Goal: Task Accomplishment & Management: Manage account settings

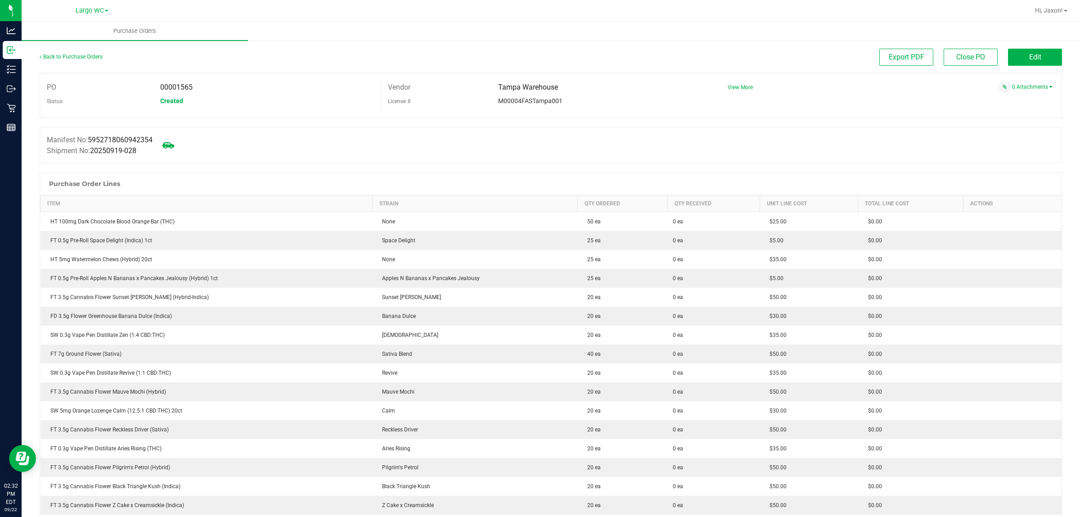
click at [174, 146] on icon at bounding box center [168, 145] width 12 height 6
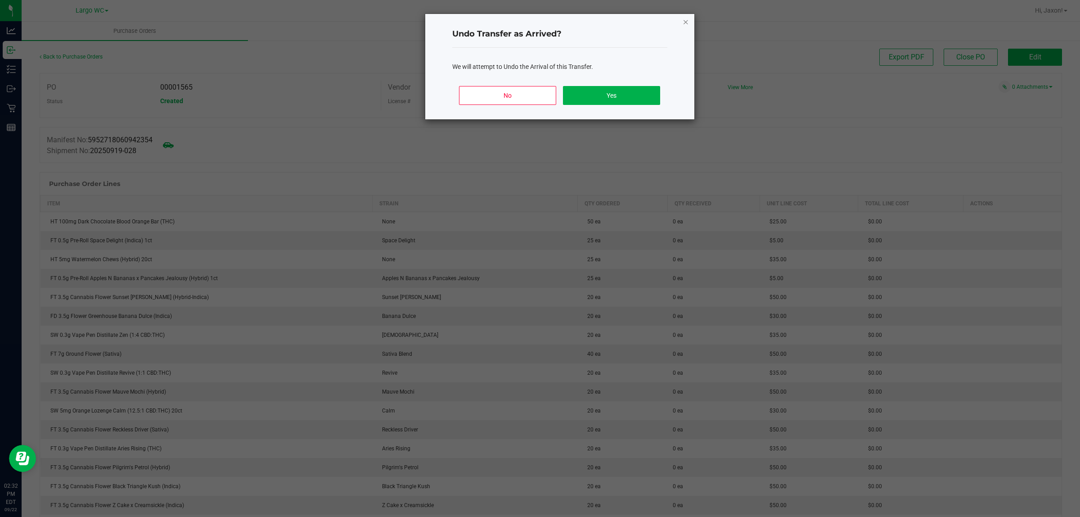
click at [685, 21] on icon "Close" at bounding box center [686, 21] width 6 height 11
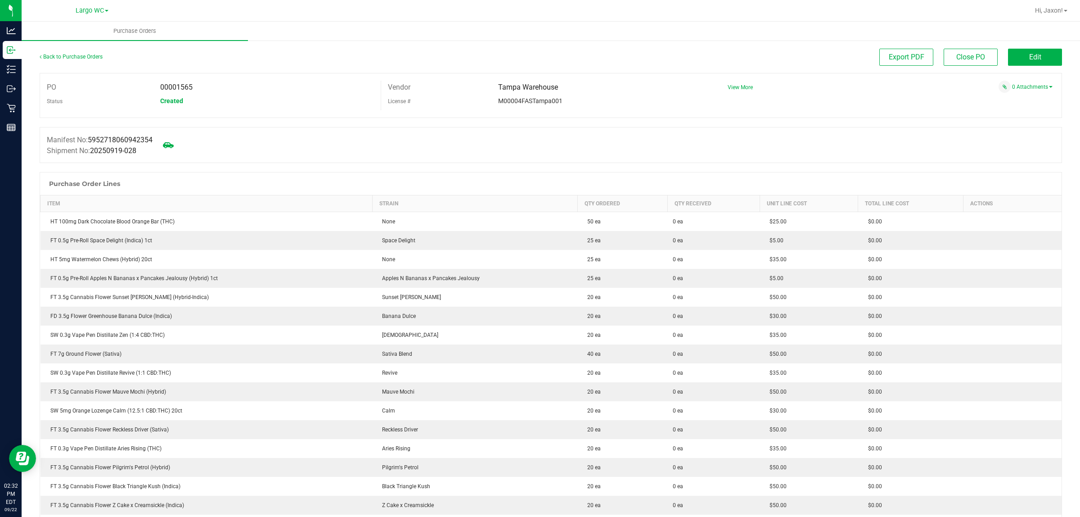
click at [1040, 55] on button "Edit" at bounding box center [1035, 57] width 54 height 17
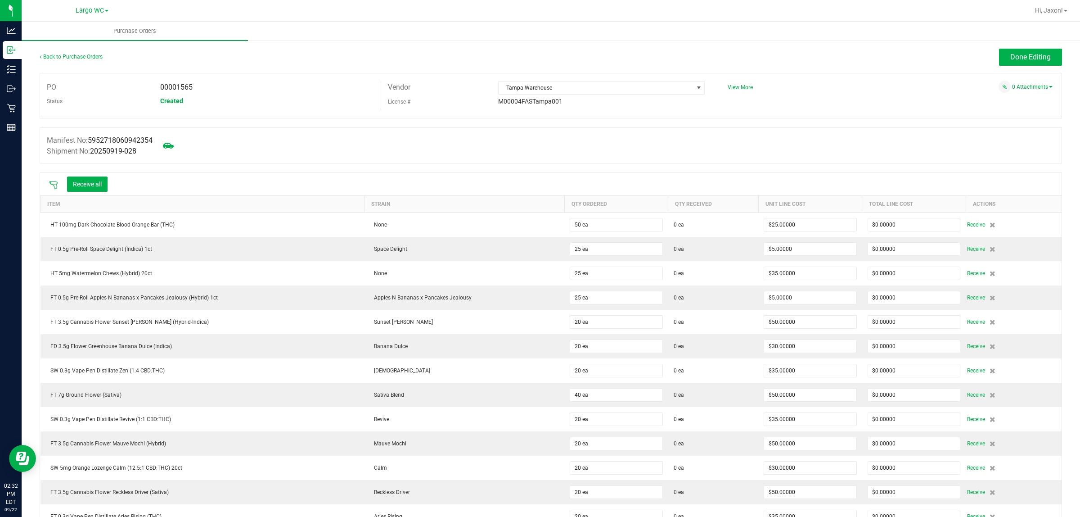
click at [53, 185] on icon at bounding box center [53, 184] width 9 height 9
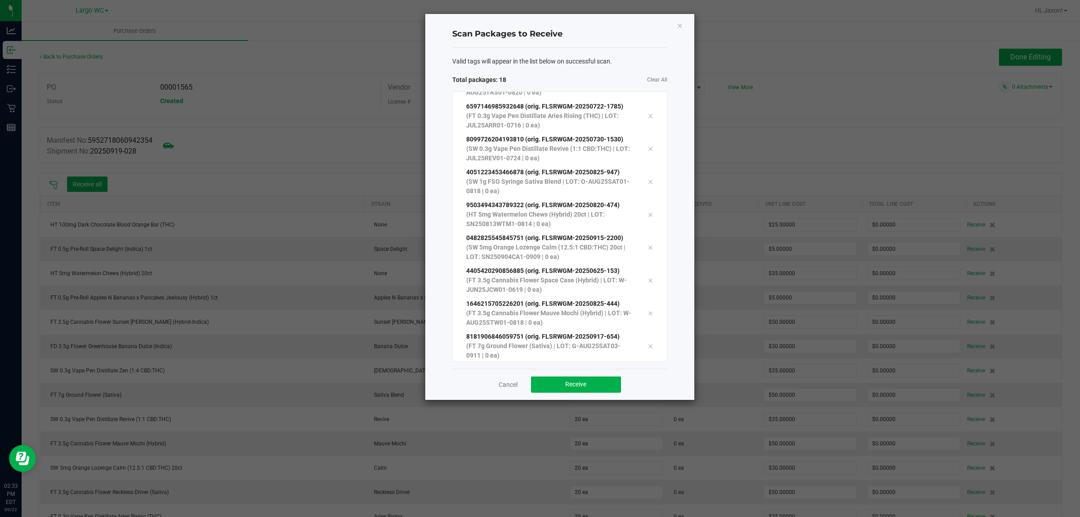
scroll to position [354, 0]
click at [592, 389] on button "Receive" at bounding box center [576, 384] width 90 height 16
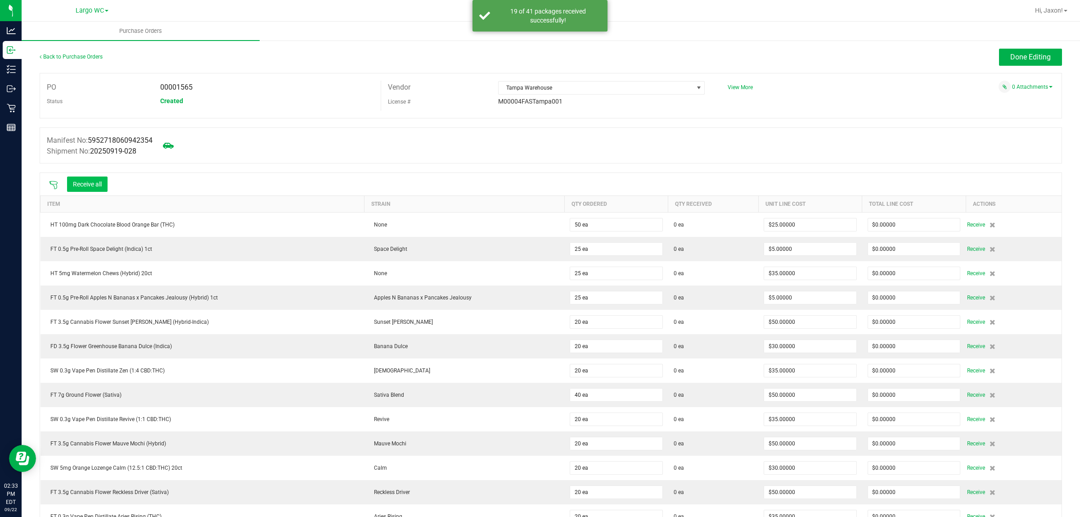
click at [91, 185] on button "Receive all" at bounding box center [87, 183] width 41 height 15
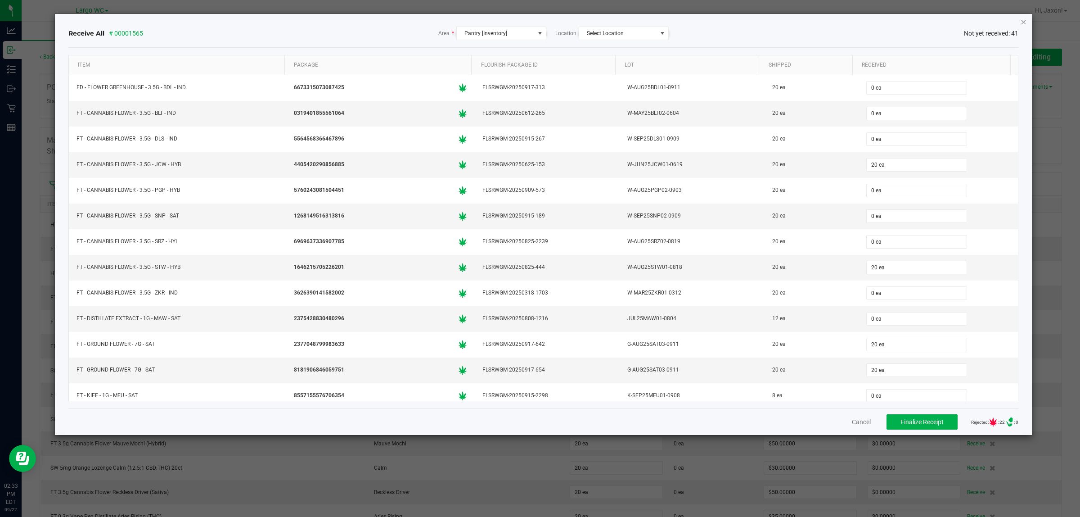
click at [1021, 25] on icon "Close" at bounding box center [1024, 21] width 6 height 11
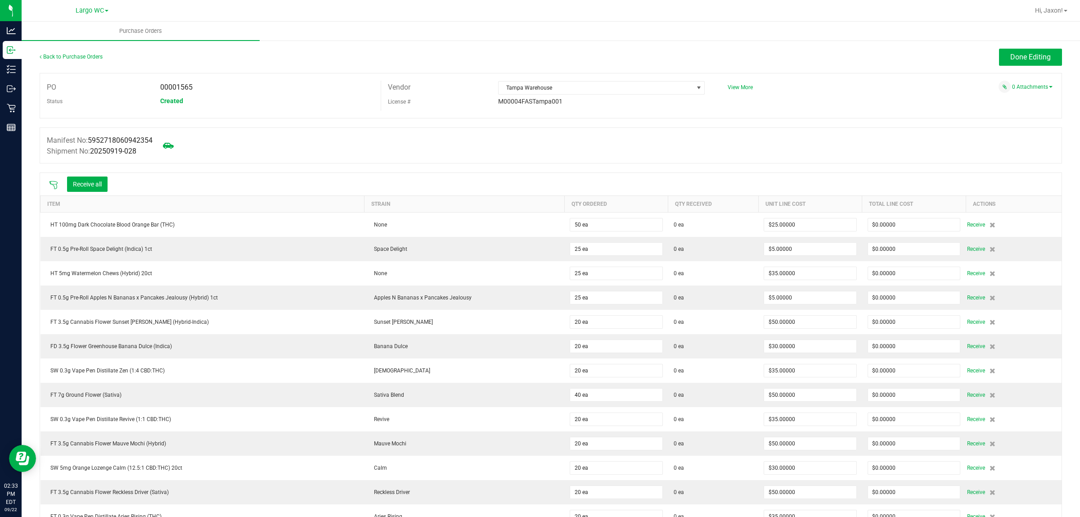
click at [51, 185] on icon at bounding box center [53, 184] width 9 height 9
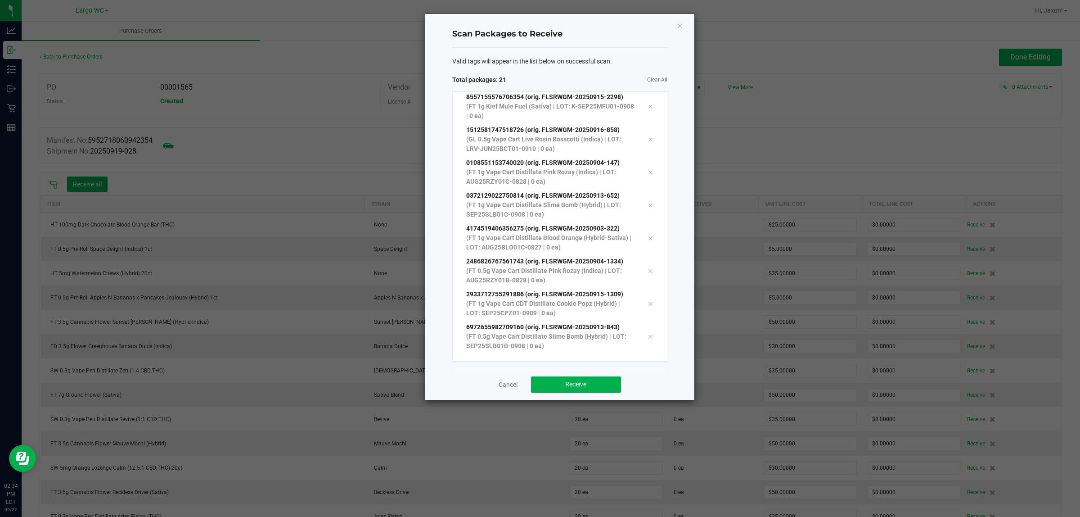
scroll to position [462, 0]
click at [564, 377] on button "Receive" at bounding box center [576, 384] width 90 height 16
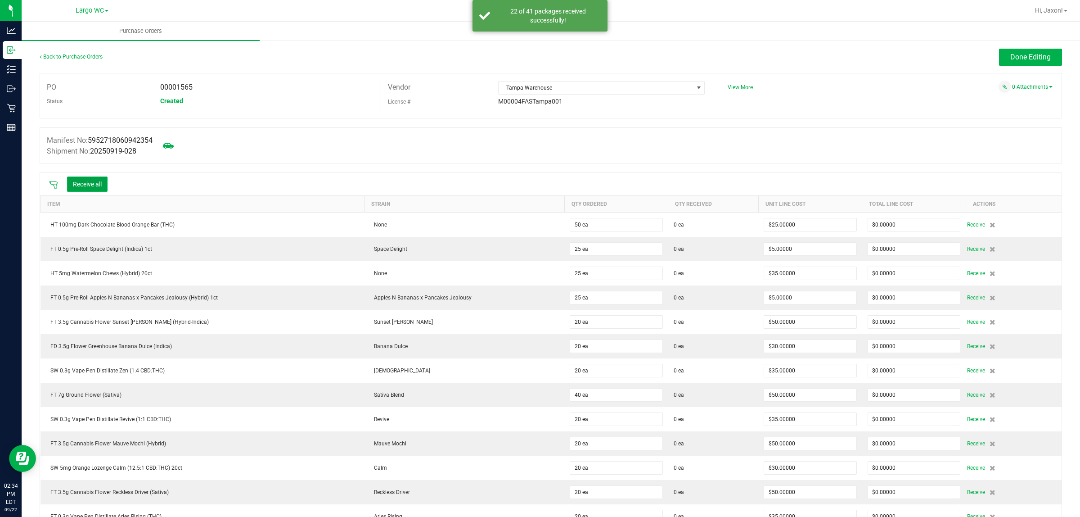
click at [100, 181] on button "Receive all" at bounding box center [87, 183] width 41 height 15
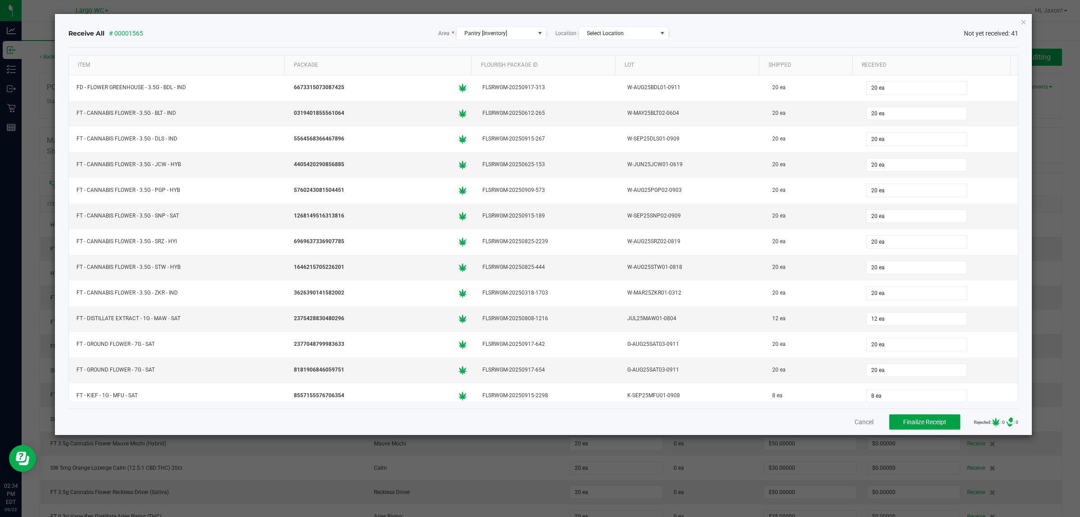
click at [915, 422] on span "Finalize Receipt" at bounding box center [924, 421] width 43 height 7
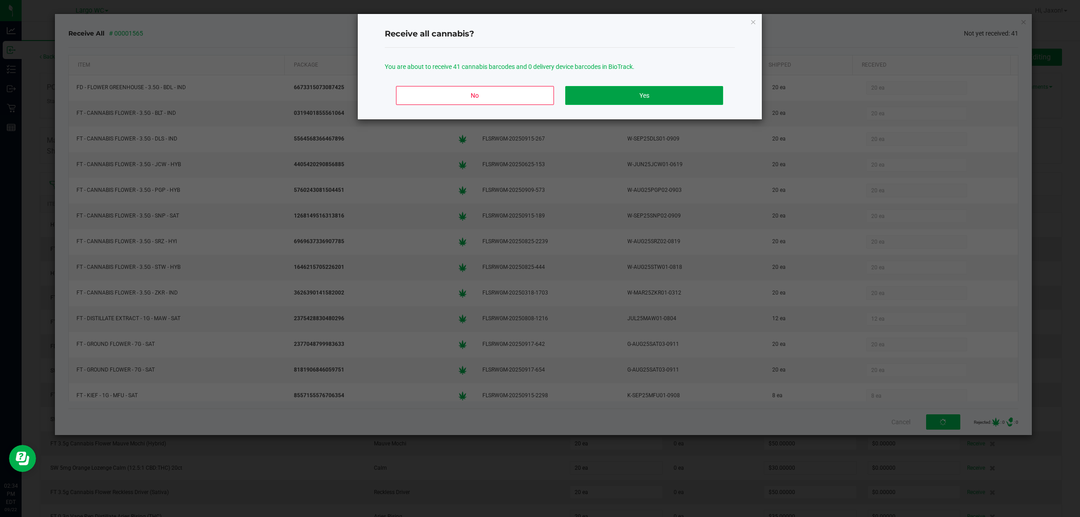
click at [691, 95] on button "Yes" at bounding box center [644, 95] width 158 height 19
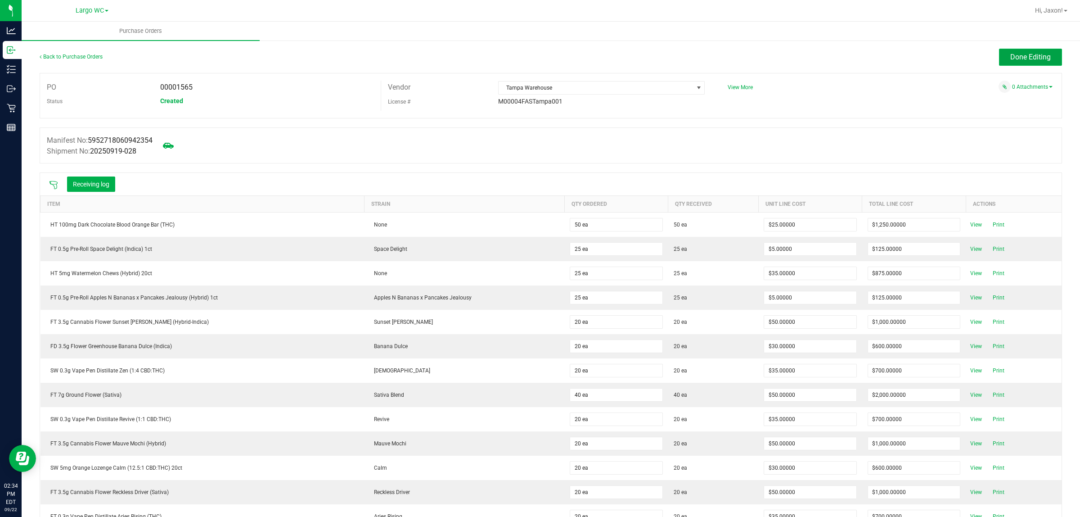
click at [1027, 56] on span "Done Editing" at bounding box center [1030, 57] width 41 height 9
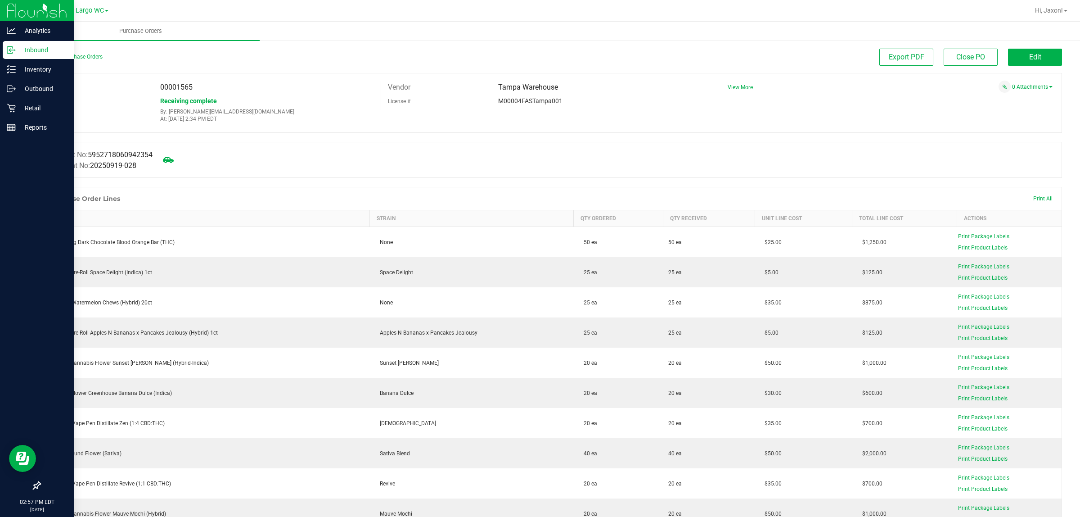
click at [4, 110] on div "Retail" at bounding box center [38, 108] width 71 height 18
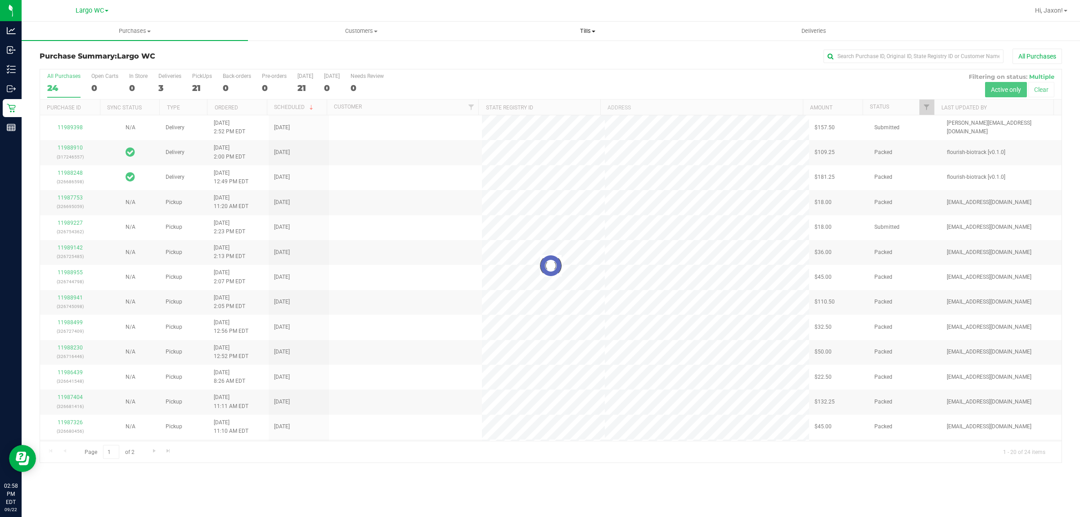
click at [590, 22] on uib-tab-heading "Tills Manage tills Reconcile e-payments" at bounding box center [587, 31] width 225 height 18
click at [554, 51] on li "Manage tills" at bounding box center [587, 54] width 226 height 11
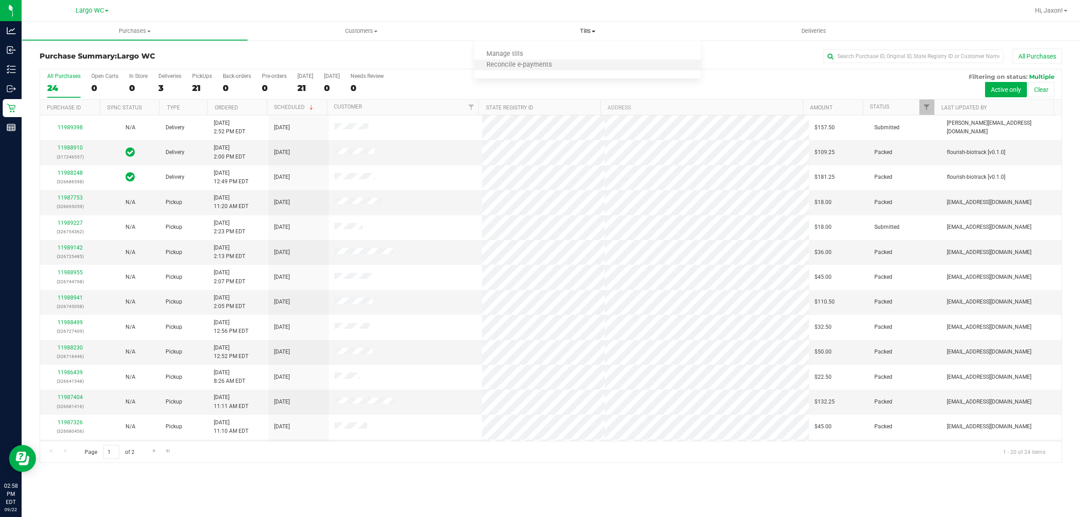
click at [556, 60] on li "Reconcile e-payments" at bounding box center [587, 65] width 226 height 11
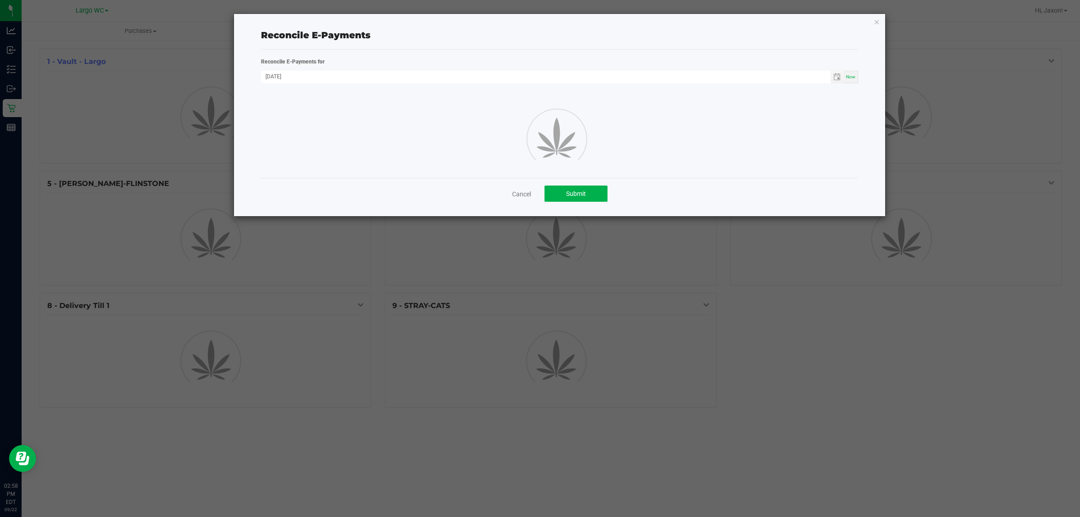
click at [876, 21] on icon "button" at bounding box center [876, 21] width 6 height 11
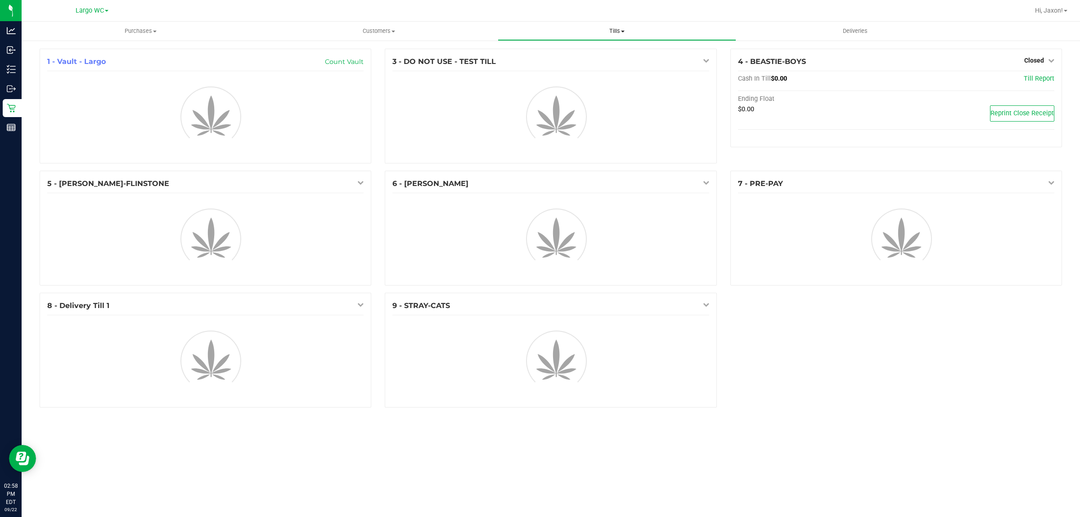
click at [622, 31] on span at bounding box center [623, 32] width 4 height 2
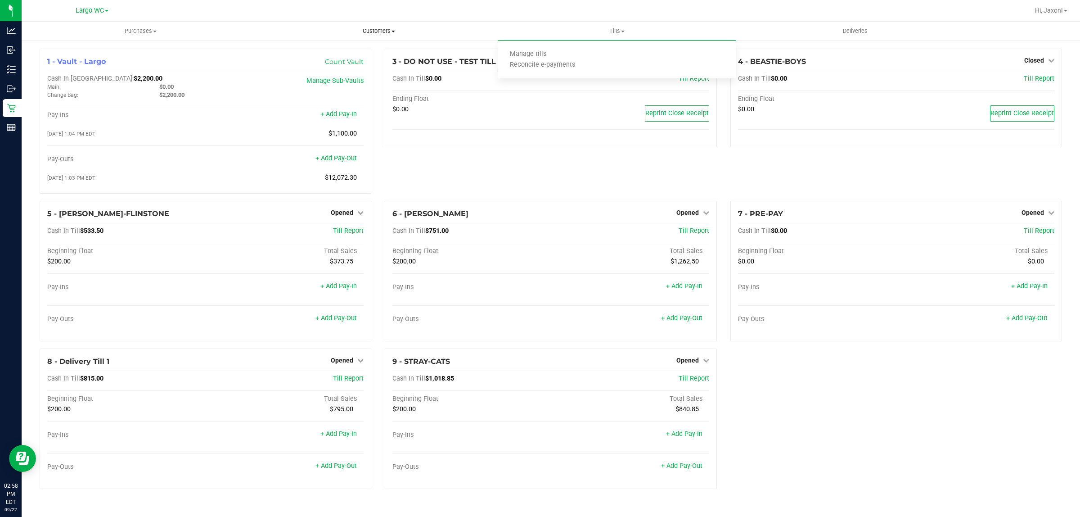
click at [464, 39] on uib-tab-heading "Customers All customers Add a new customer All physicians" at bounding box center [378, 31] width 237 height 18
click at [188, 39] on uib-tab-heading "Purchases Summary of purchases Fulfillment All purchases" at bounding box center [140, 31] width 237 height 18
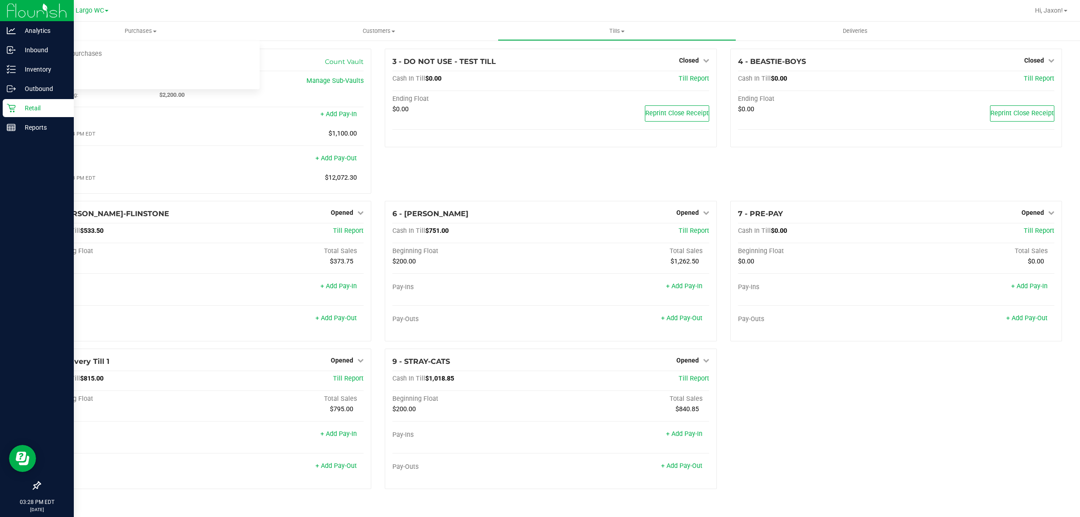
click at [12, 109] on icon at bounding box center [11, 108] width 9 height 9
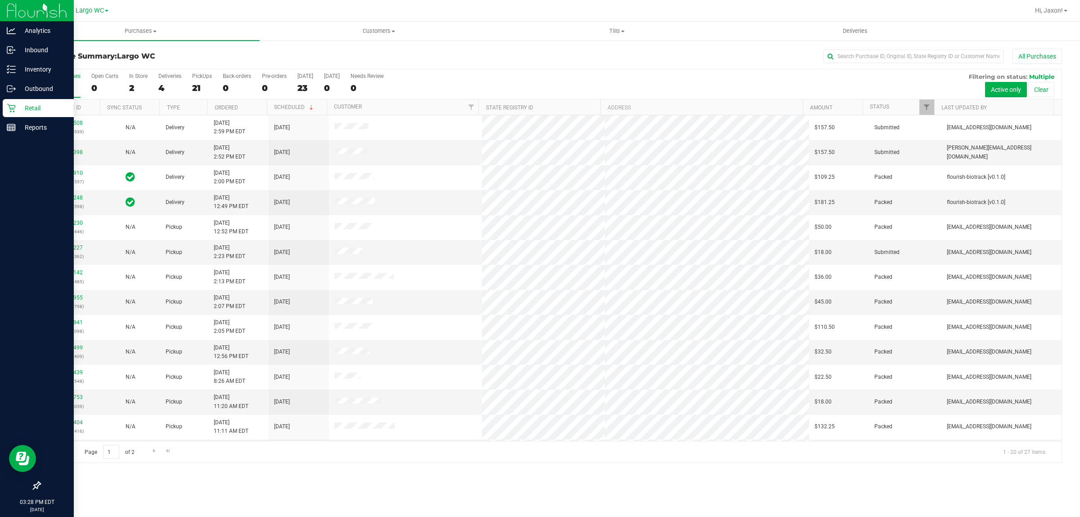
click at [131, 83] on div "2" at bounding box center [138, 88] width 18 height 10
click at [0, 0] on input "In Store 2" at bounding box center [0, 0] width 0 height 0
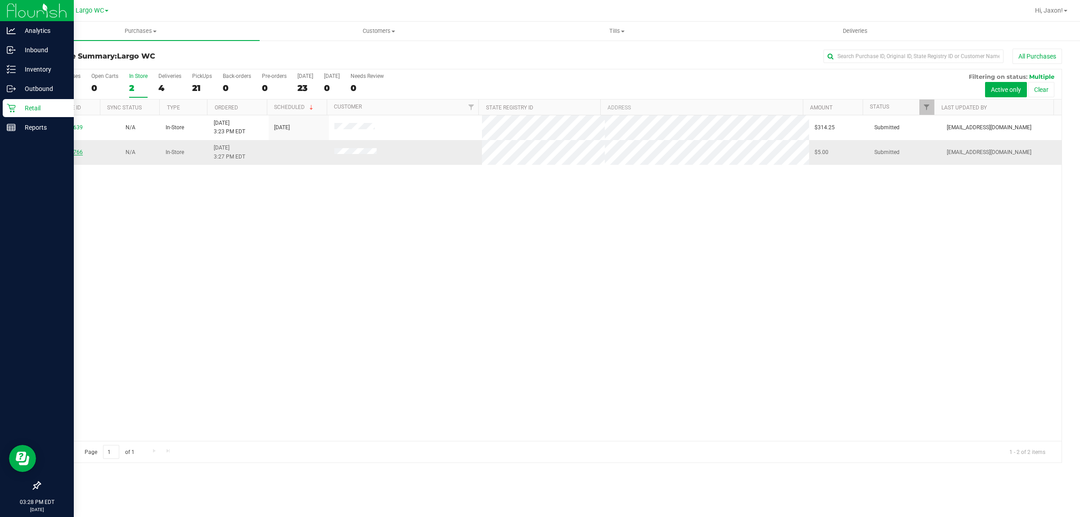
click at [61, 151] on link "11989766" at bounding box center [70, 152] width 25 height 6
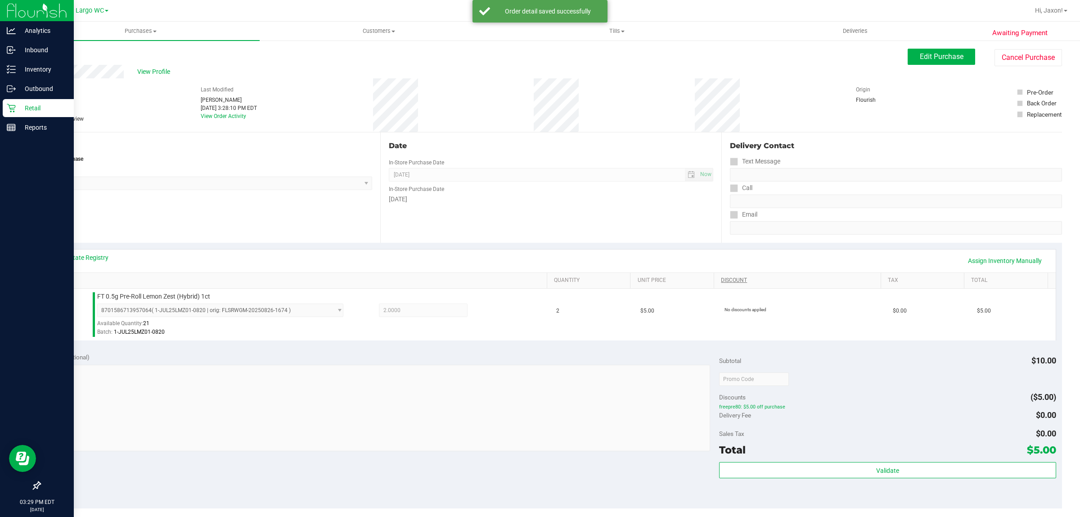
scroll to position [113, 0]
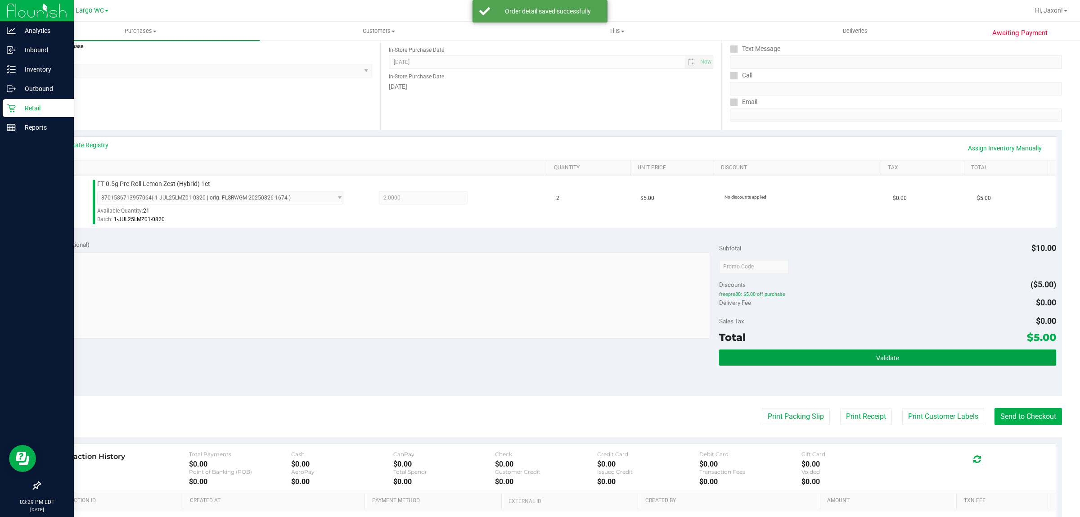
click at [887, 358] on span "Validate" at bounding box center [887, 357] width 23 height 7
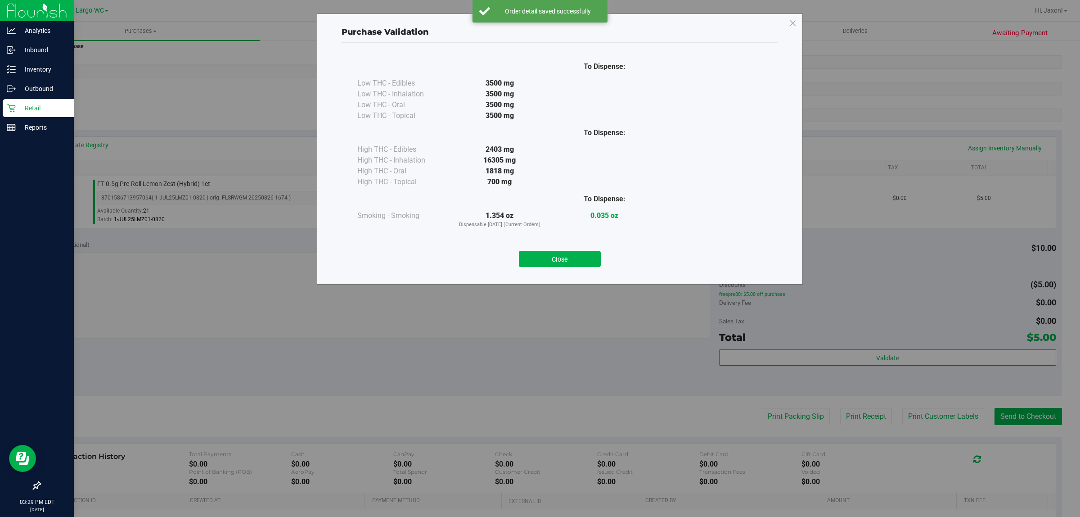
click at [955, 421] on div "Purchase Validation To Dispense: Low THC - Edibles 3500 mg" at bounding box center [543, 258] width 1087 height 517
click at [534, 252] on button "Close" at bounding box center [560, 259] width 82 height 16
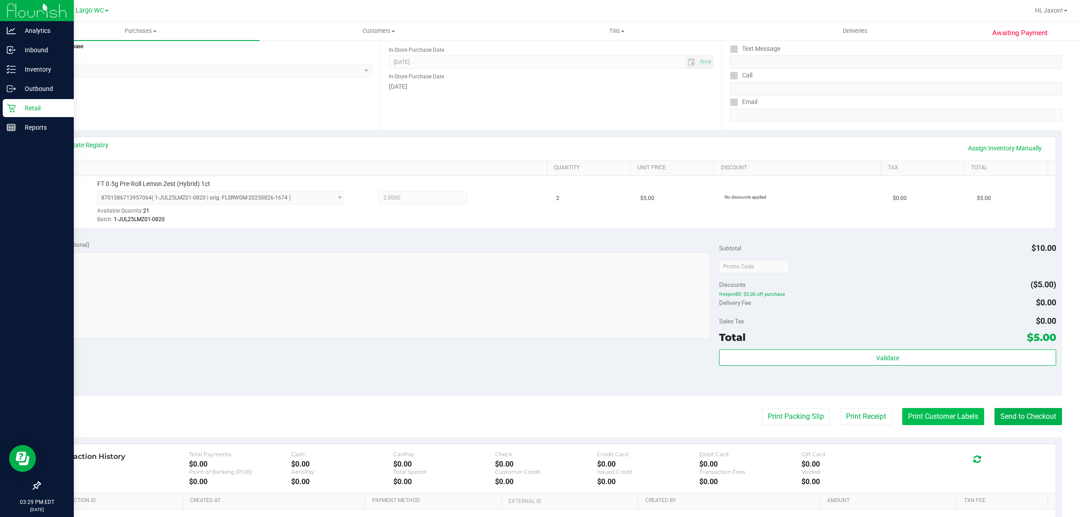
click at [923, 412] on button "Print Customer Labels" at bounding box center [943, 416] width 82 height 17
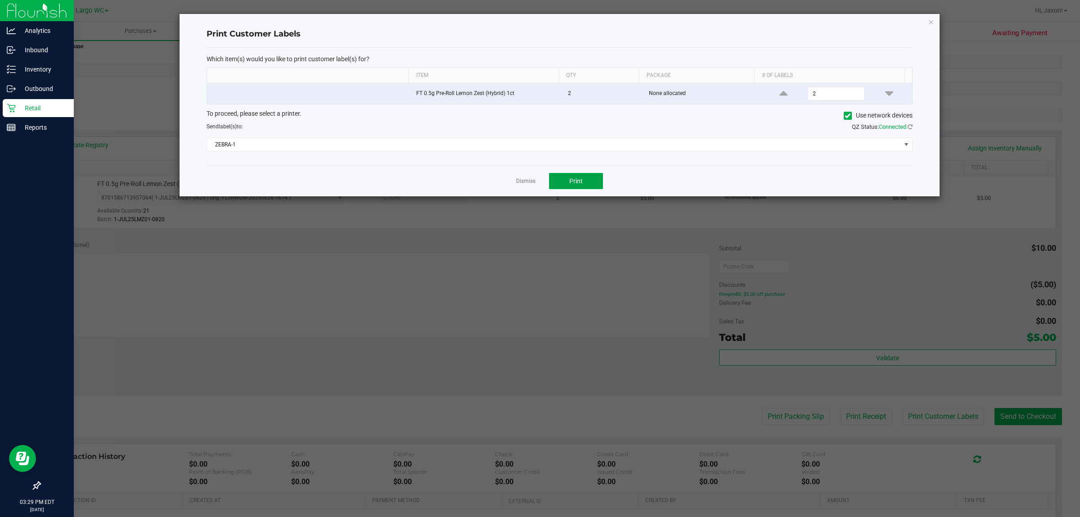
click at [590, 183] on button "Print" at bounding box center [576, 181] width 54 height 16
click at [518, 183] on link "Dismiss" at bounding box center [525, 181] width 19 height 8
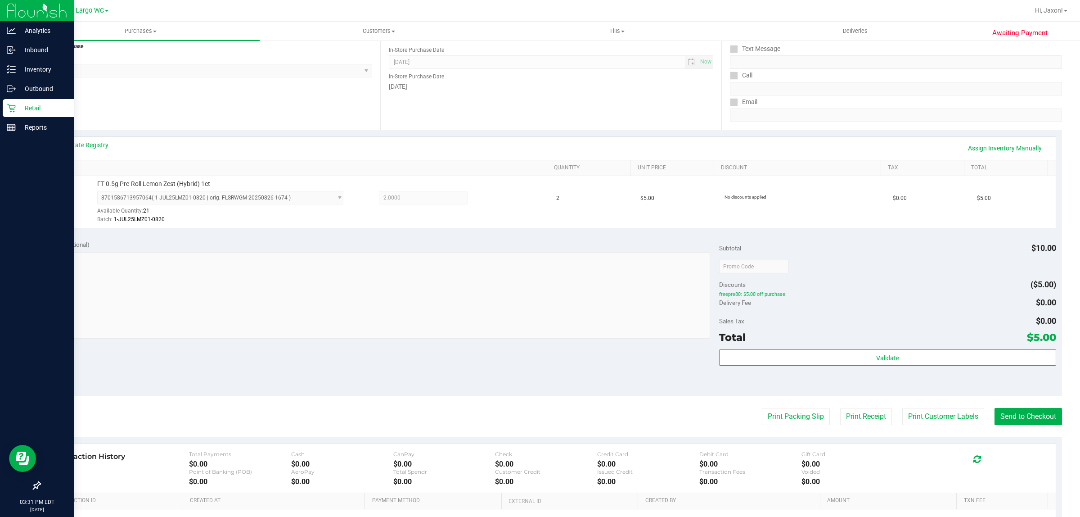
click at [833, 333] on div "Total $5.00" at bounding box center [887, 337] width 337 height 16
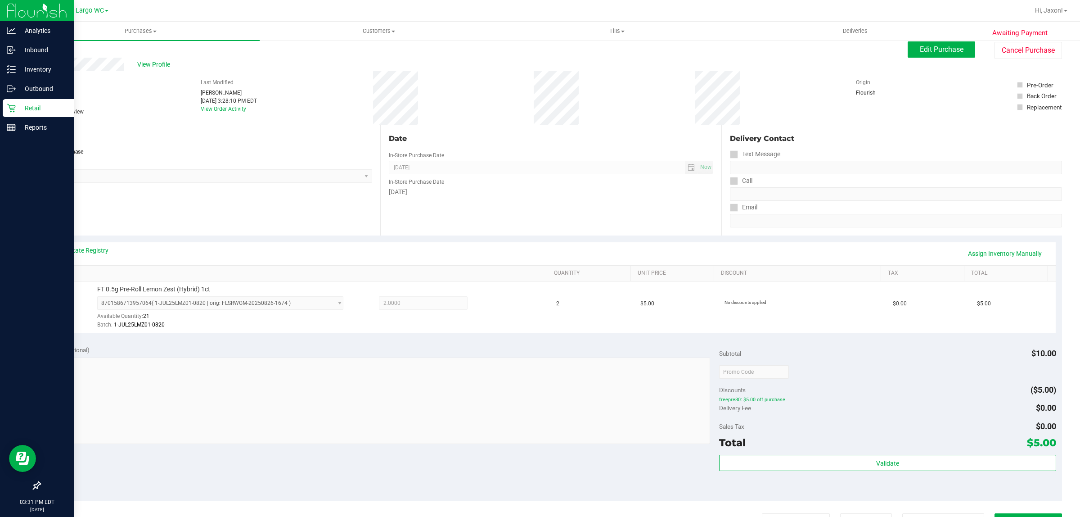
scroll to position [0, 0]
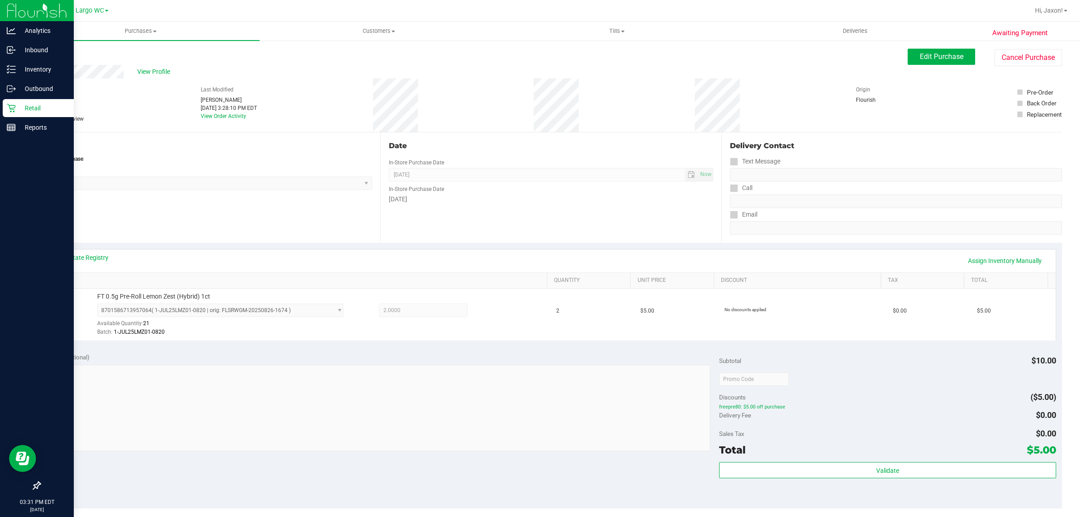
click at [9, 106] on icon at bounding box center [11, 108] width 9 height 9
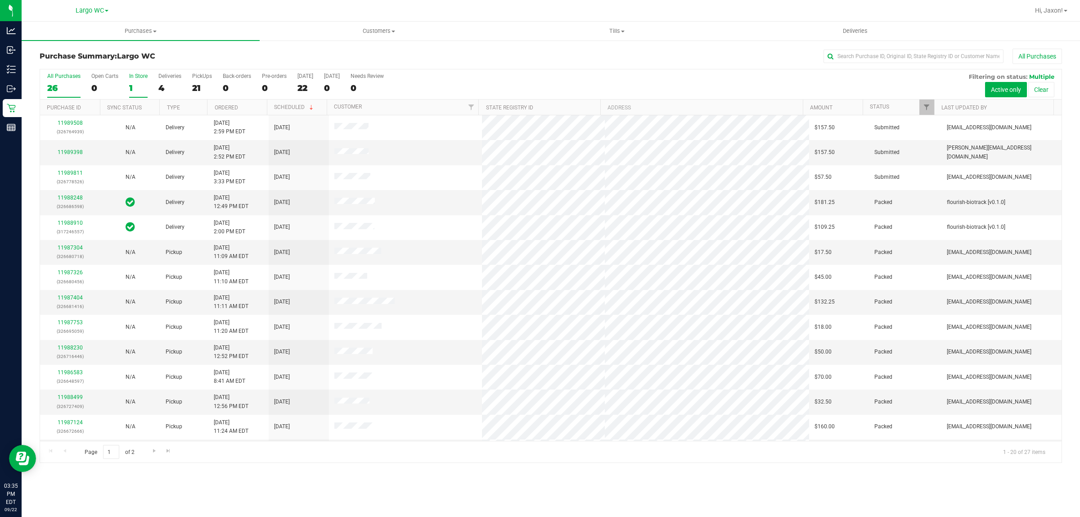
click at [134, 84] on div "1" at bounding box center [138, 88] width 18 height 10
click at [0, 0] on input "In Store 1" at bounding box center [0, 0] width 0 height 0
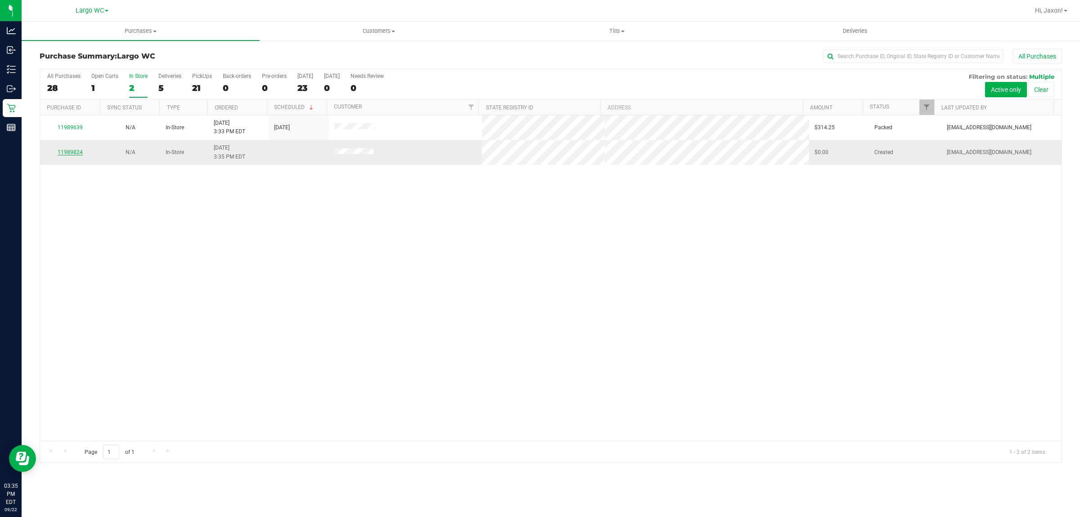
click at [70, 153] on link "11989824" at bounding box center [70, 152] width 25 height 6
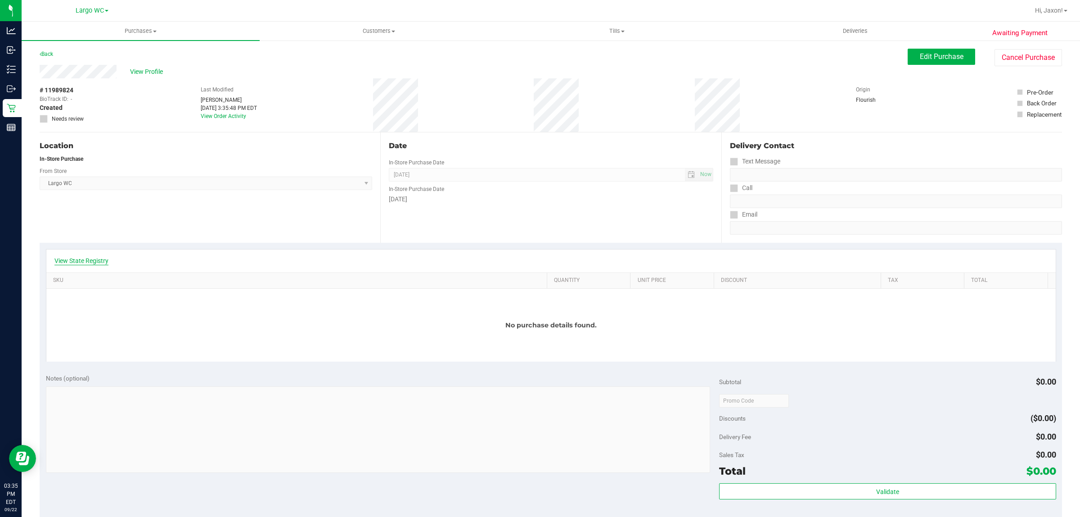
click at [84, 264] on link "View State Registry" at bounding box center [81, 260] width 54 height 9
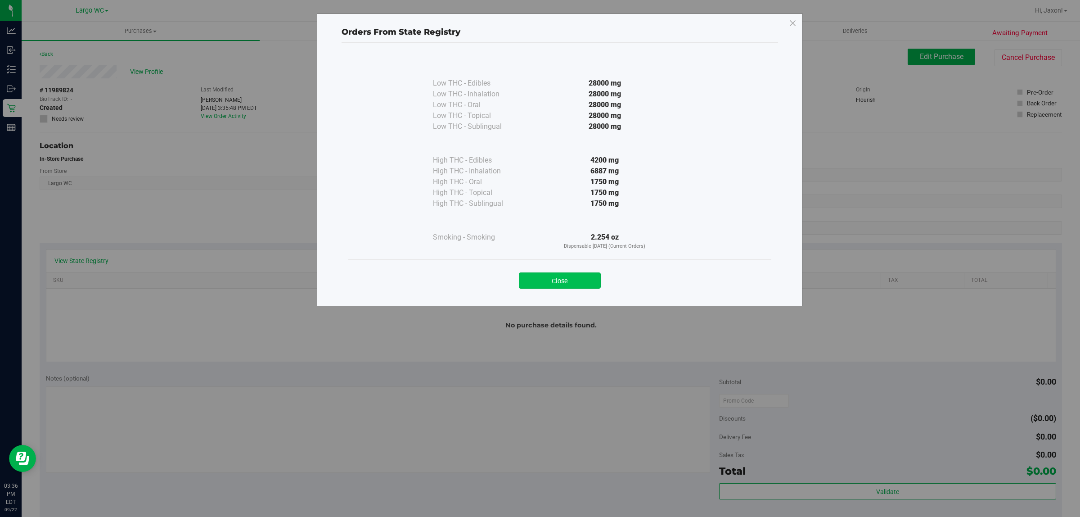
click at [549, 276] on button "Close" at bounding box center [560, 280] width 82 height 16
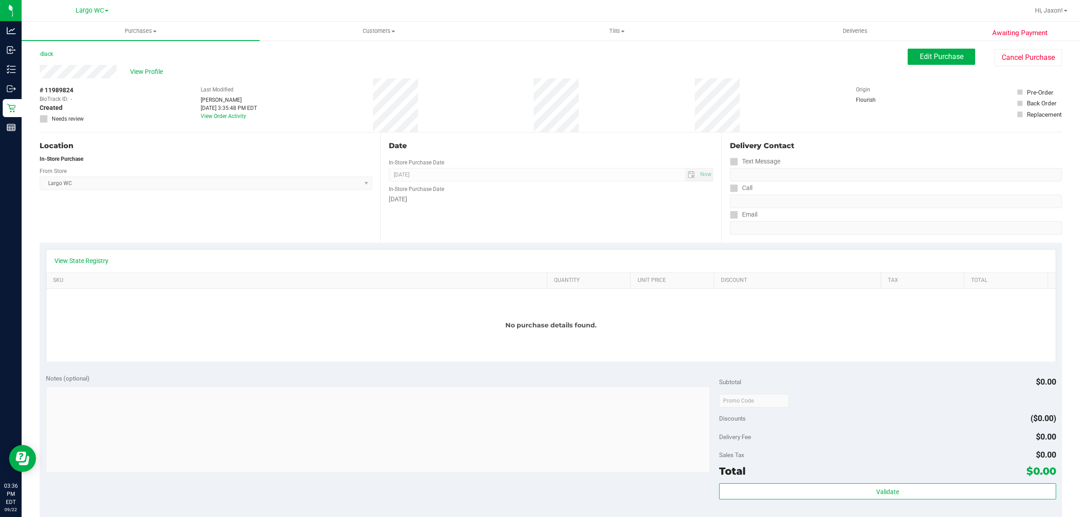
click at [571, 224] on div "Date In-Store Purchase Date Sep 22, 2025 Now In-Store Purchase Date Monday" at bounding box center [550, 187] width 341 height 110
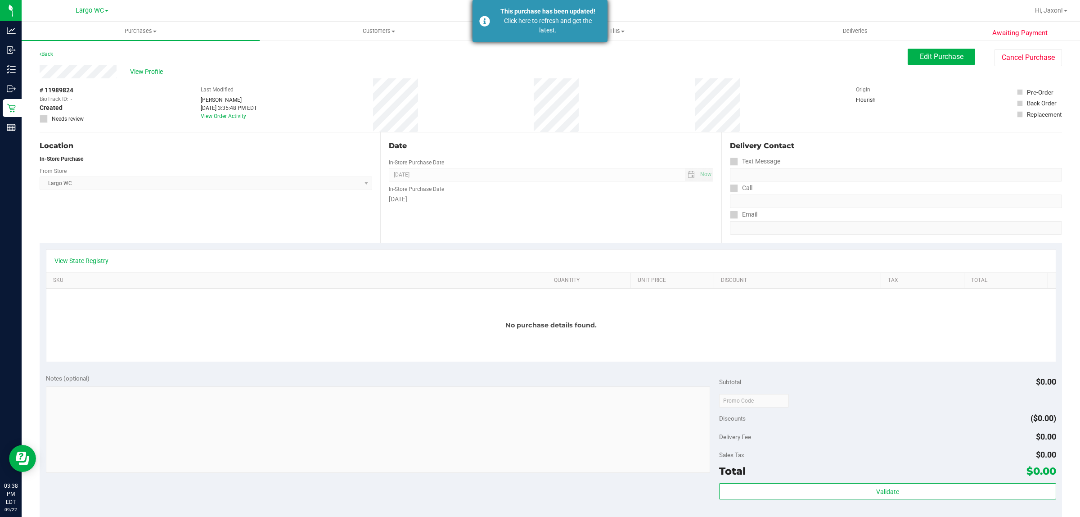
click at [572, 20] on div "Click here to refresh and get the latest." at bounding box center [548, 25] width 106 height 19
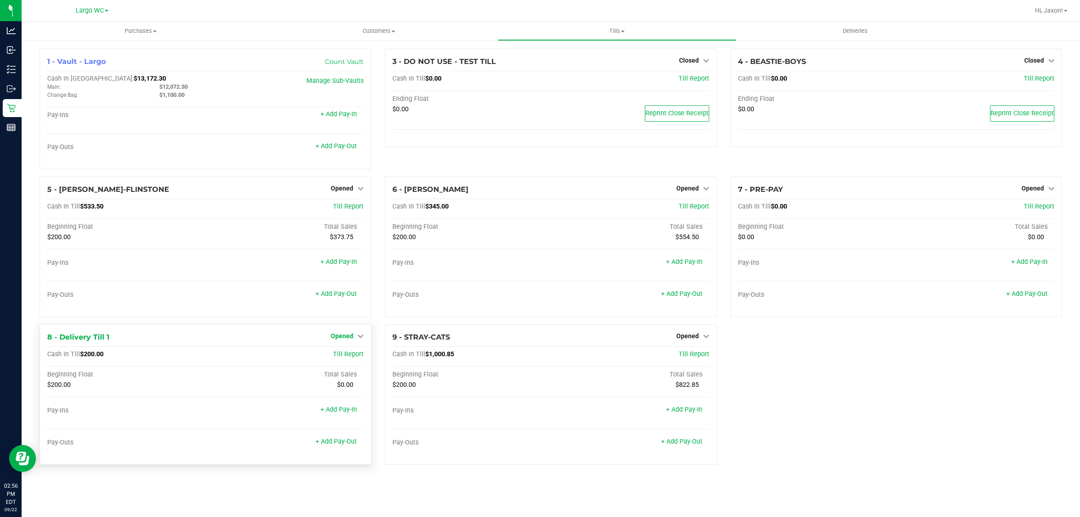
click at [353, 338] on link "Opened" at bounding box center [347, 335] width 33 height 7
click at [345, 357] on link "Close Till" at bounding box center [343, 354] width 24 height 7
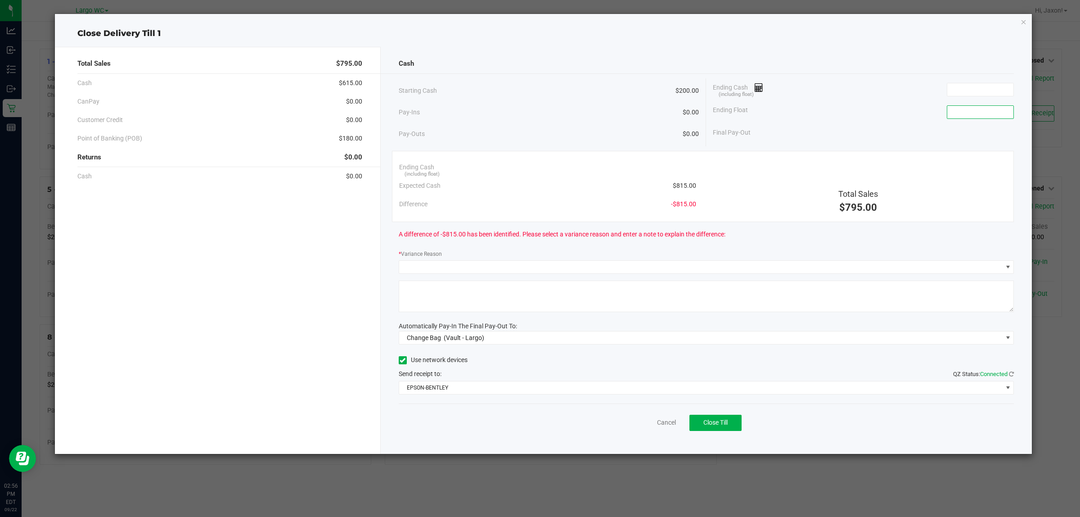
click at [986, 107] on input at bounding box center [980, 112] width 66 height 13
type input "$200.00"
click at [980, 90] on input at bounding box center [980, 89] width 66 height 13
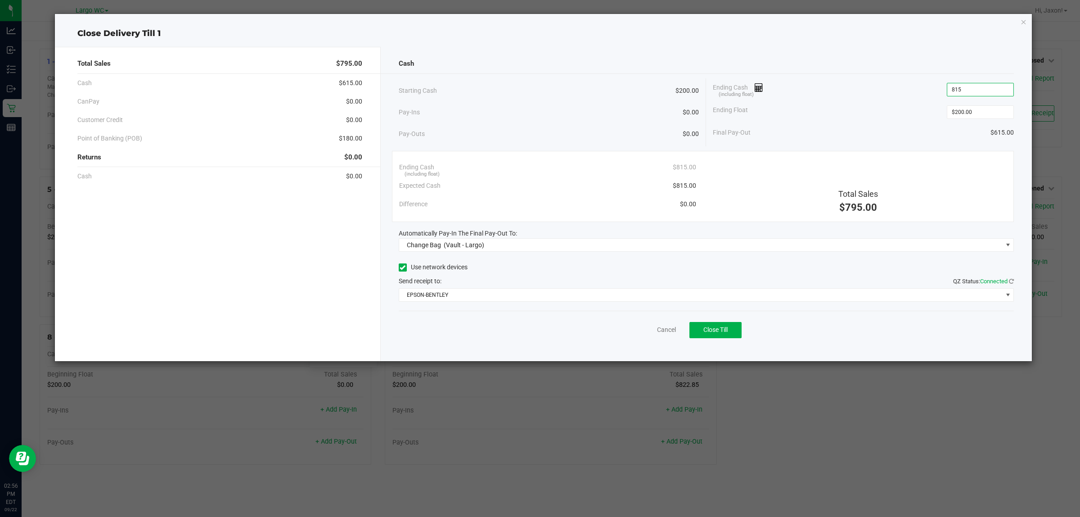
type input "$815.00"
click at [701, 232] on div "Automatically Pay-In The Final Pay-Out To:" at bounding box center [707, 233] width 616 height 9
click at [701, 243] on span "Change Bag (Vault - Largo)" at bounding box center [700, 245] width 603 height 13
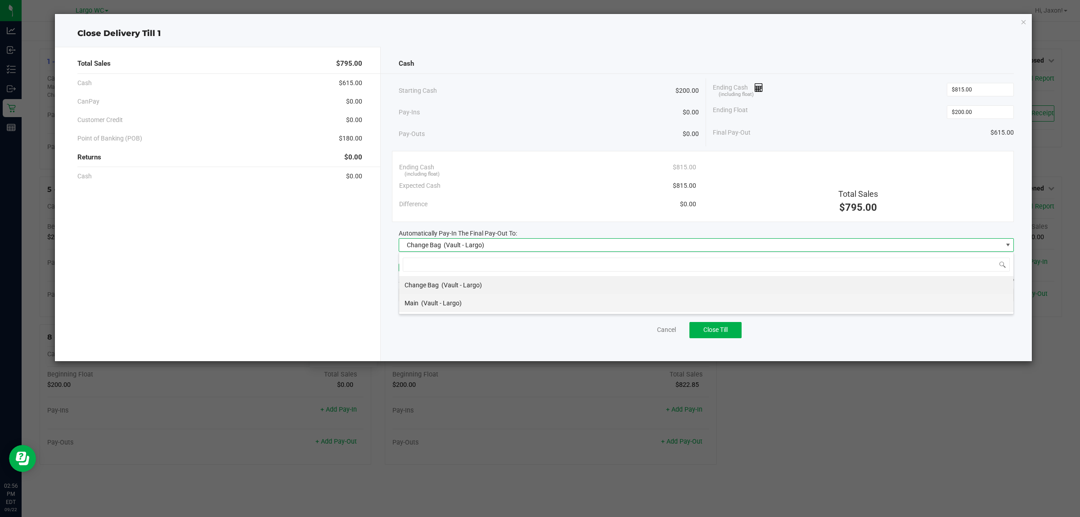
scroll to position [14, 615]
drag, startPoint x: 449, startPoint y: 305, endPoint x: 495, endPoint y: 300, distance: 46.6
click at [449, 305] on span "(Vault - Largo)" at bounding box center [441, 302] width 41 height 7
click at [498, 300] on span "EPSON-BENTLEY" at bounding box center [700, 294] width 603 height 13
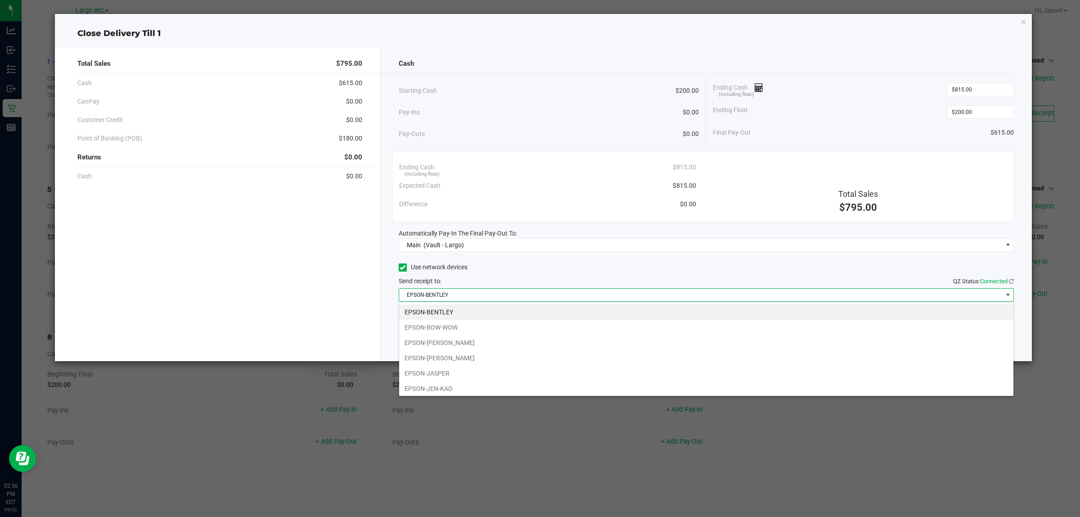
drag, startPoint x: 485, startPoint y: 370, endPoint x: 512, endPoint y: 343, distance: 37.9
click at [491, 371] on li "EPSON-JASPER" at bounding box center [706, 372] width 614 height 15
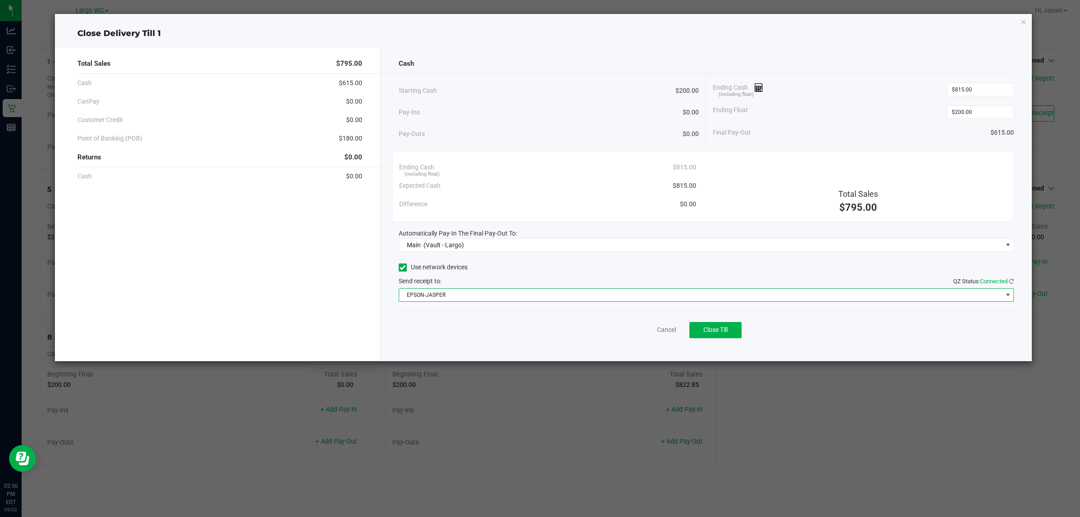
click at [880, 113] on div "Ending Float $200.00" at bounding box center [863, 112] width 301 height 23
click at [723, 336] on button "Close Till" at bounding box center [715, 330] width 52 height 16
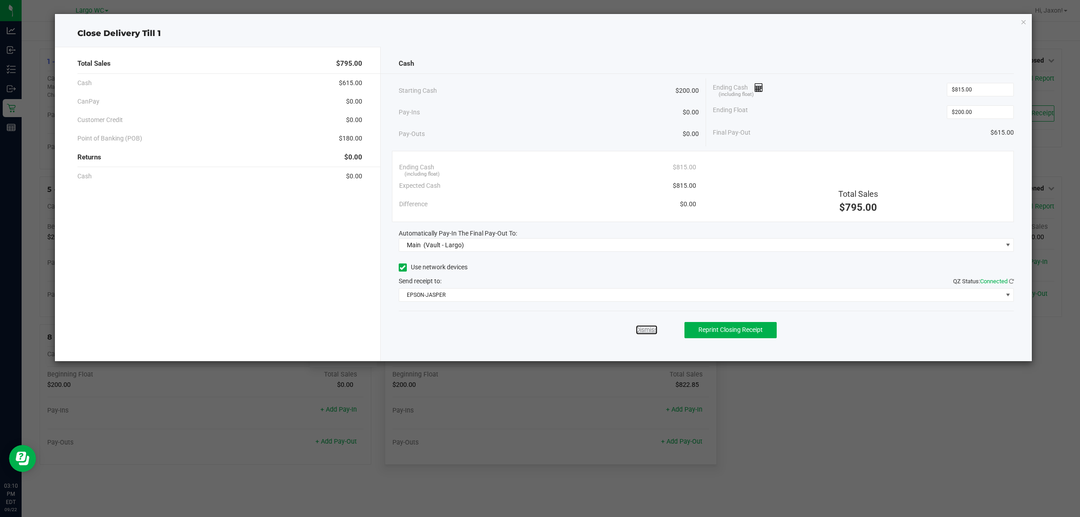
click at [654, 334] on link "Dismiss" at bounding box center [647, 329] width 22 height 9
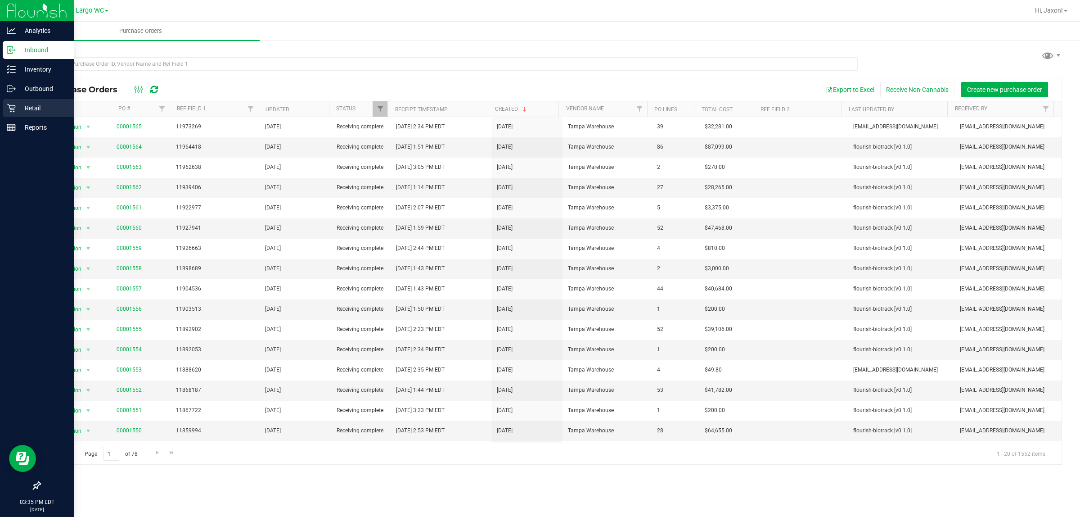
click at [20, 102] on div "Retail" at bounding box center [38, 108] width 71 height 18
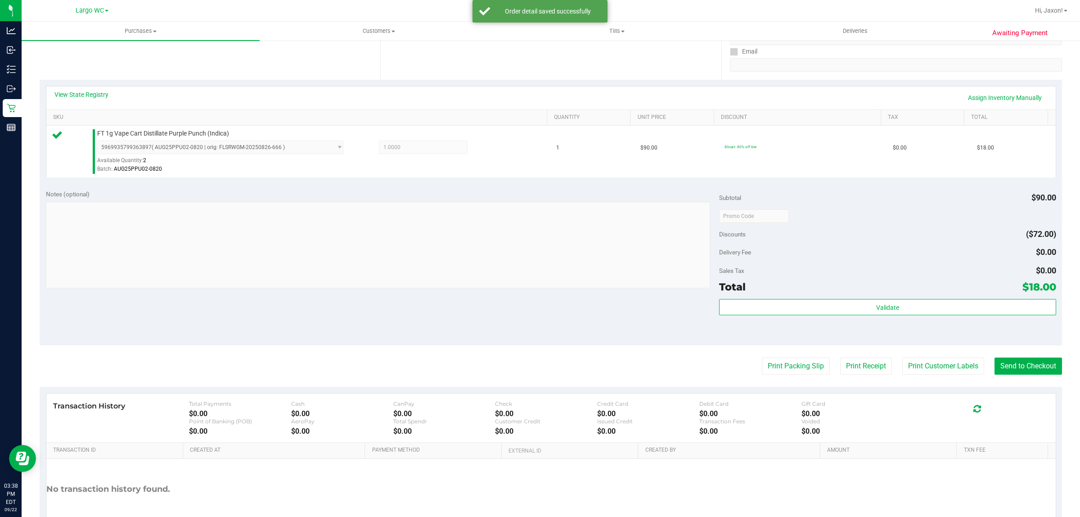
scroll to position [161, 0]
click at [1016, 372] on button "Send to Checkout" at bounding box center [1029, 368] width 68 height 17
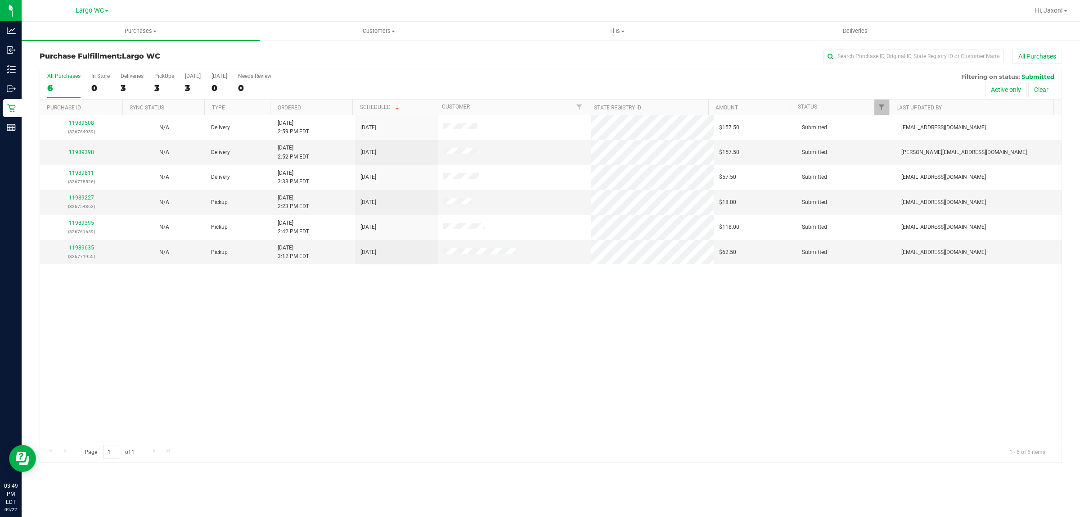
click at [770, 367] on div "11989508 (326764939) N/A Delivery [DATE] 2:59 PM EDT 9/26/2025 $157.50 Submitte…" at bounding box center [551, 277] width 1022 height 325
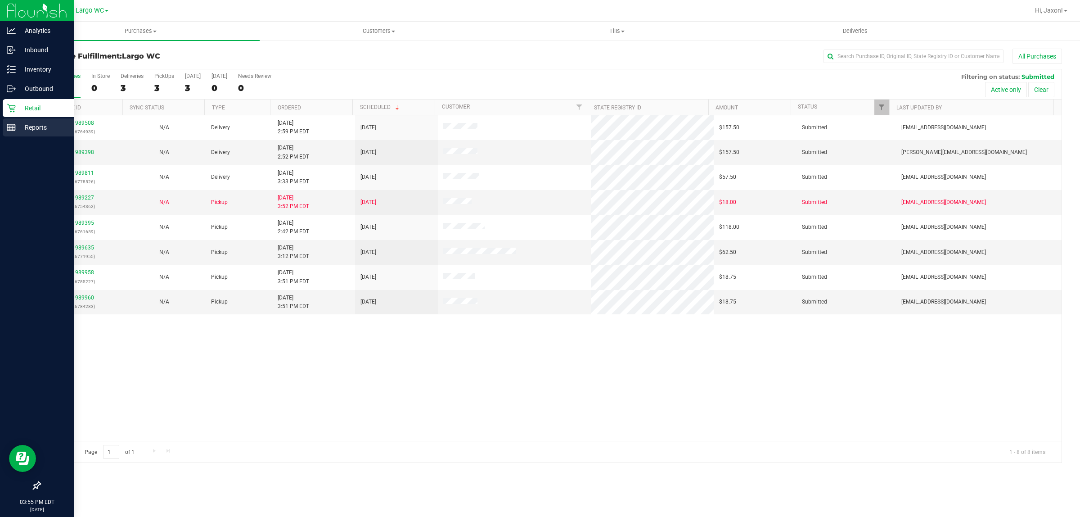
click at [0, 135] on link "Reports" at bounding box center [37, 127] width 74 height 19
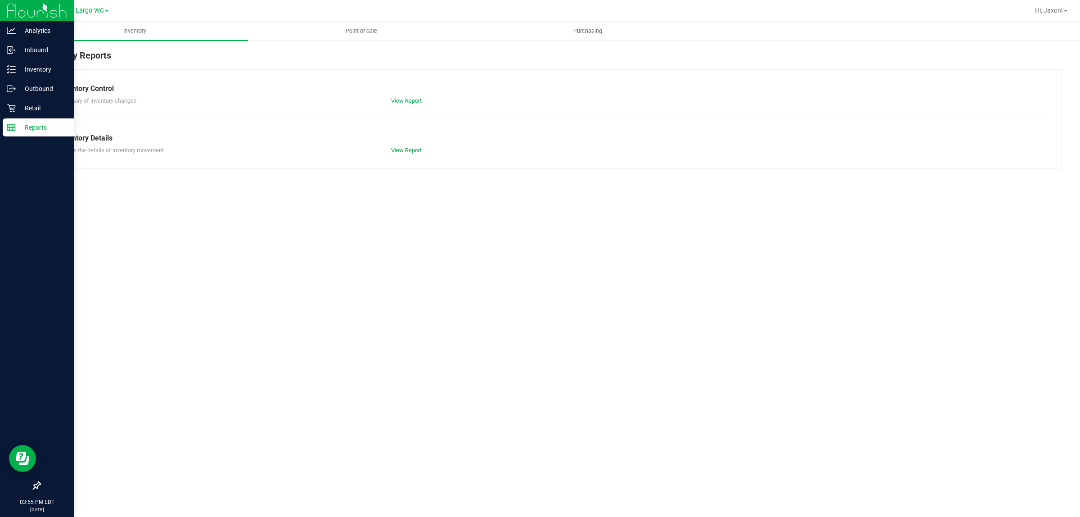
click at [358, 30] on span "Point of Sale" at bounding box center [361, 31] width 56 height 8
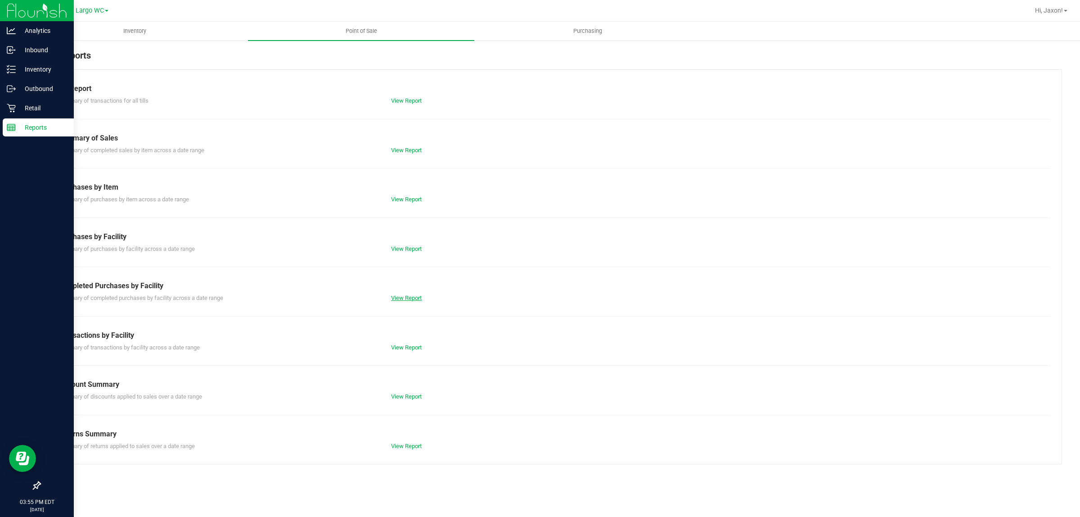
click at [399, 297] on link "View Report" at bounding box center [406, 297] width 31 height 7
